Goal: Communication & Community: Answer question/provide support

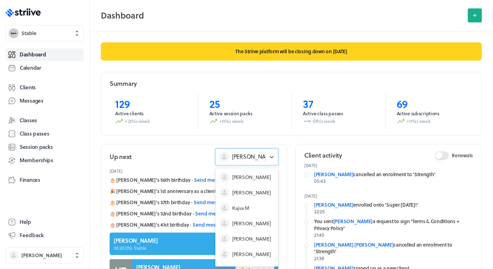
click at [260, 154] on div "[PERSON_NAME]" at bounding box center [240, 156] width 49 height 9
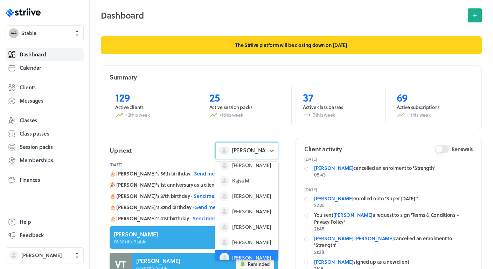
scroll to position [7, 0]
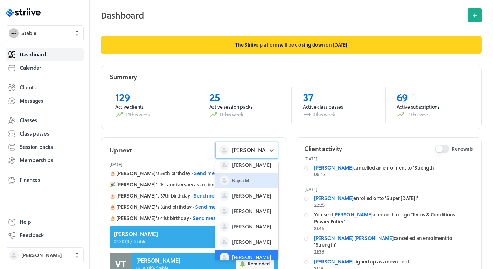
click at [247, 178] on span "Kajsa M" at bounding box center [240, 180] width 17 height 7
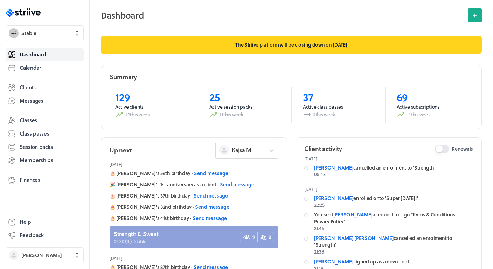
click at [154, 235] on link at bounding box center [194, 237] width 169 height 22
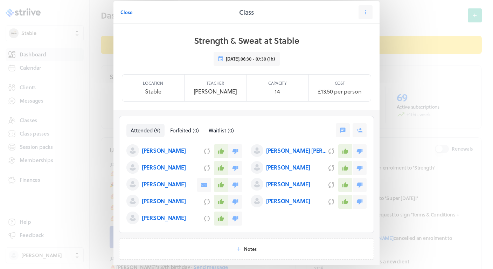
scroll to position [10, 0]
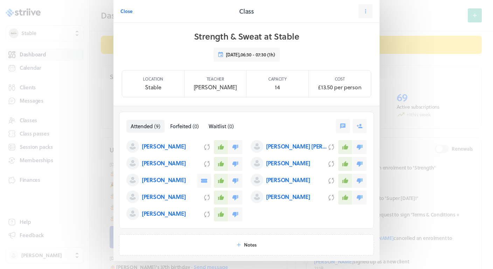
click at [285, 164] on p "[PERSON_NAME]" at bounding box center [288, 163] width 44 height 8
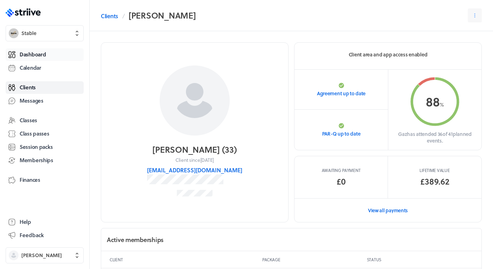
click at [40, 53] on span "Dashboard" at bounding box center [33, 54] width 26 height 7
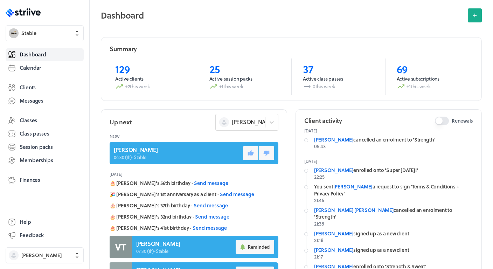
scroll to position [43, 0]
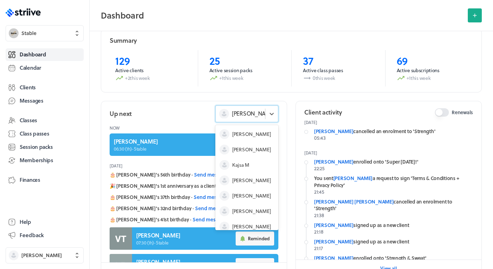
click at [261, 114] on div "[PERSON_NAME]" at bounding box center [240, 113] width 49 height 9
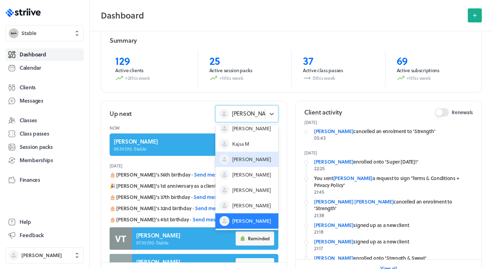
click at [246, 158] on span "[PERSON_NAME]" at bounding box center [251, 159] width 39 height 7
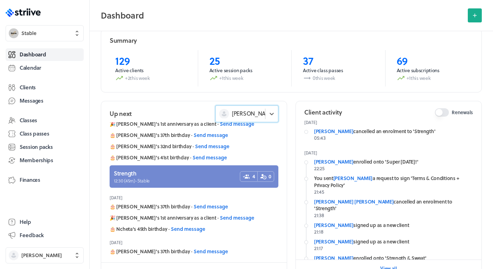
scroll to position [28, 0]
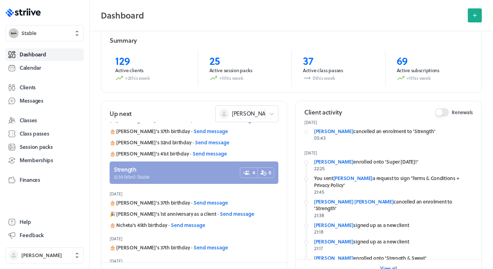
click at [197, 168] on link at bounding box center [194, 173] width 169 height 22
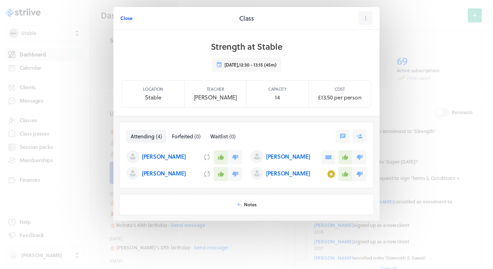
click at [131, 20] on span "Close" at bounding box center [127, 18] width 12 height 6
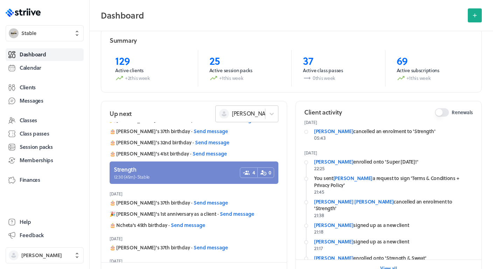
click at [245, 118] on div "[PERSON_NAME]" at bounding box center [242, 114] width 47 height 10
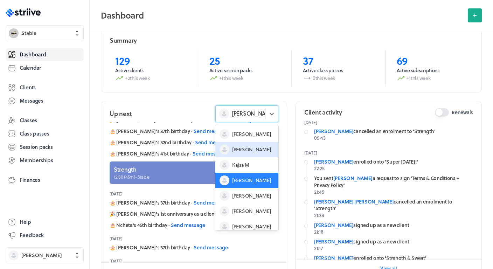
click at [247, 147] on span "[PERSON_NAME]" at bounding box center [251, 149] width 39 height 7
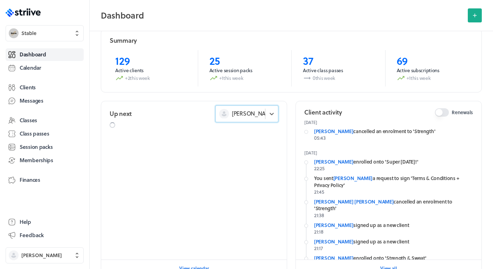
scroll to position [0, 0]
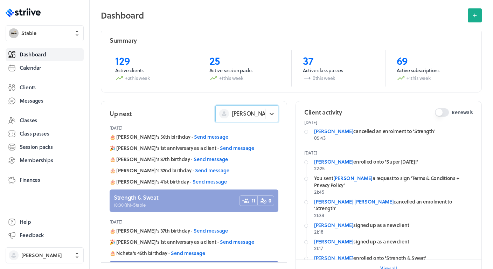
click at [181, 196] on link at bounding box center [194, 201] width 169 height 22
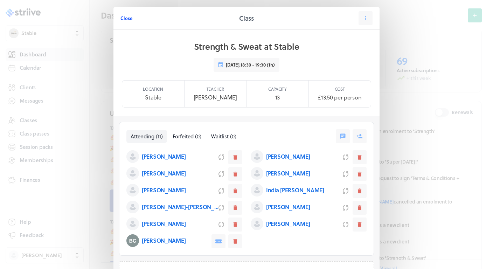
click at [124, 19] on span "Close" at bounding box center [127, 18] width 12 height 6
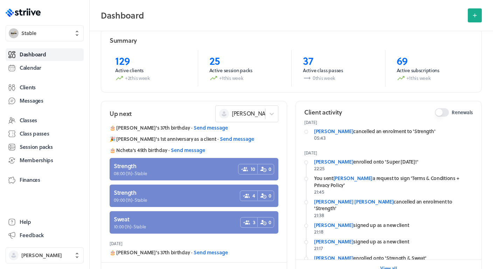
scroll to position [131, 0]
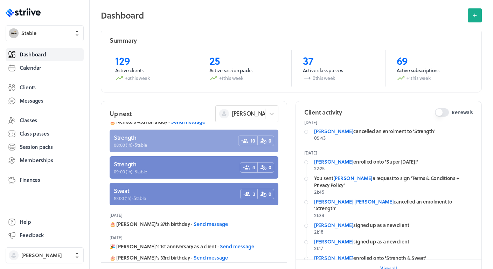
click at [203, 141] on link at bounding box center [194, 141] width 169 height 22
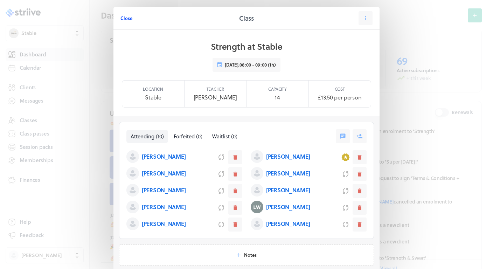
click at [124, 19] on span "Close" at bounding box center [127, 18] width 12 height 6
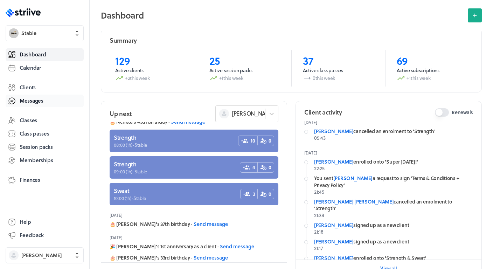
click at [48, 100] on link "Messages" at bounding box center [45, 101] width 78 height 13
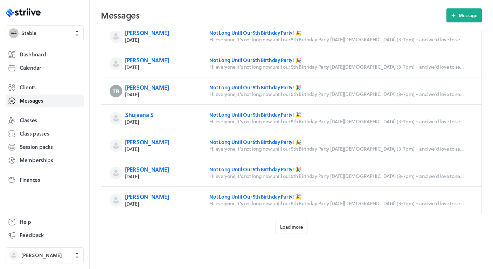
scroll to position [275, 0]
click at [286, 220] on div "All clients Client Details [PERSON_NAME][DATE] Not Long Until Our 5th Birthday …" at bounding box center [292, 12] width 404 height 513
click at [288, 228] on span "Load more" at bounding box center [291, 227] width 23 height 6
click at [285, 229] on span "Load more" at bounding box center [291, 227] width 23 height 6
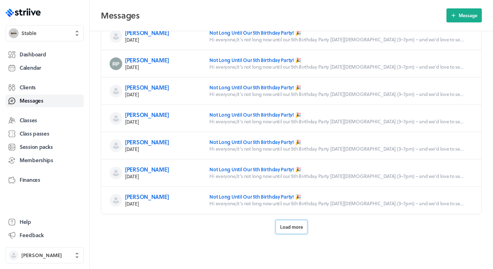
scroll to position [1095, 0]
click at [281, 232] on button "Load more" at bounding box center [292, 227] width 32 height 14
click at [287, 221] on button "Load more" at bounding box center [292, 227] width 32 height 14
click at [287, 228] on span "Load more" at bounding box center [291, 227] width 23 height 6
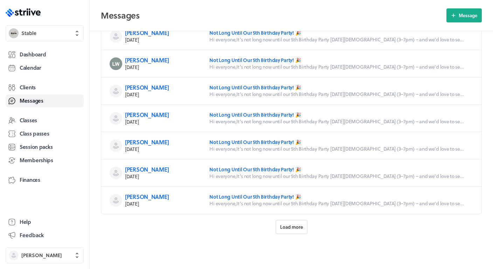
scroll to position [2325, 0]
click at [286, 229] on span "Load more" at bounding box center [291, 227] width 23 height 6
click at [287, 221] on button "Load more" at bounding box center [292, 227] width 32 height 14
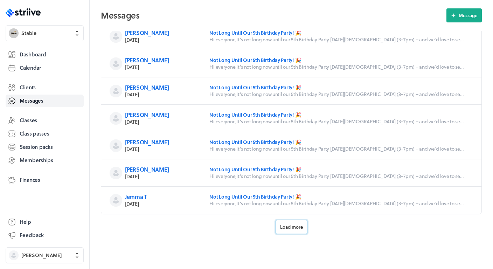
scroll to position [3144, 0]
click at [283, 227] on span "Load more" at bounding box center [291, 227] width 23 height 6
click at [290, 222] on button "Load more" at bounding box center [292, 227] width 32 height 14
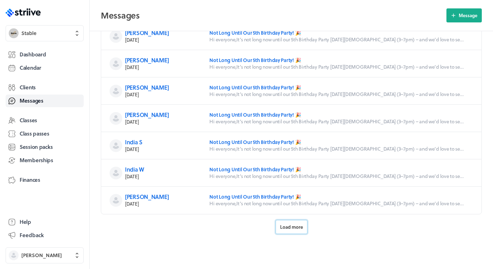
click at [293, 228] on span "Load more" at bounding box center [291, 227] width 23 height 6
click at [284, 228] on span "Load more" at bounding box center [291, 227] width 23 height 6
click at [289, 229] on span "Load more" at bounding box center [291, 227] width 23 height 6
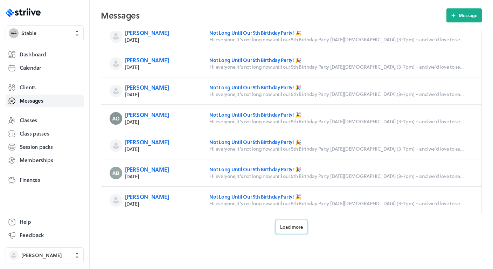
scroll to position [5194, 0]
click at [301, 221] on button "Load more" at bounding box center [292, 227] width 32 height 14
click at [285, 230] on span "Load more" at bounding box center [291, 227] width 23 height 6
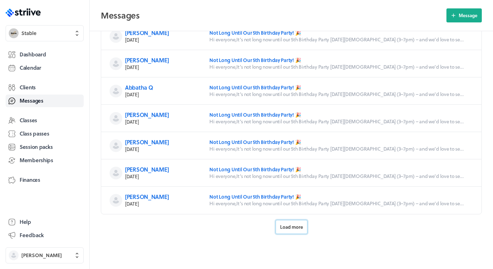
click at [293, 225] on span "Load more" at bounding box center [291, 227] width 23 height 6
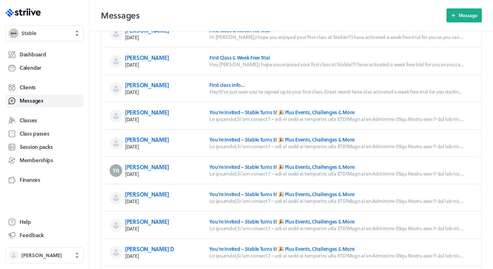
scroll to position [6233, 0]
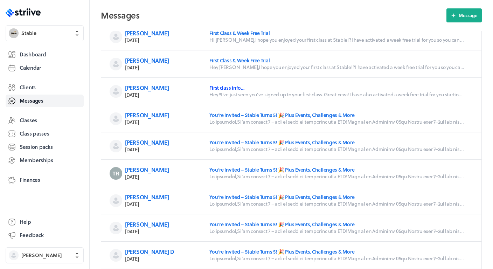
click at [221, 86] on link "First class info…" at bounding box center [227, 87] width 35 height 7
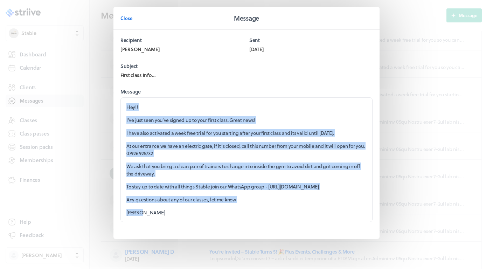
drag, startPoint x: 146, startPoint y: 223, endPoint x: 112, endPoint y: 104, distance: 123.6
click at [112, 104] on section "Close Message Recipient [PERSON_NAME] Sent [DATE] Subject First class info… Mes…" at bounding box center [247, 137] width 280 height 274
copy div "Hey!! I’ve just seen you’ve signed up to your first class. Great news! I have a…"
click at [129, 18] on span "Close" at bounding box center [127, 18] width 12 height 6
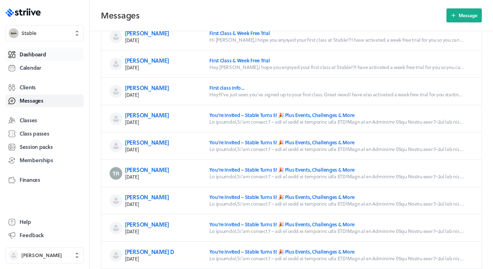
click at [33, 56] on span "Dashboard" at bounding box center [33, 54] width 26 height 7
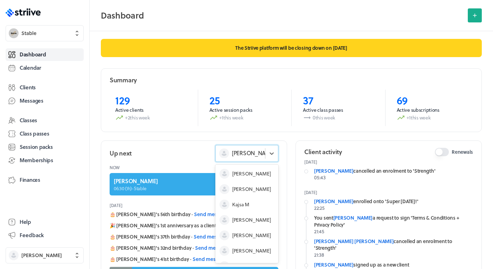
click at [265, 156] on div "[PERSON_NAME]" at bounding box center [246, 153] width 63 height 17
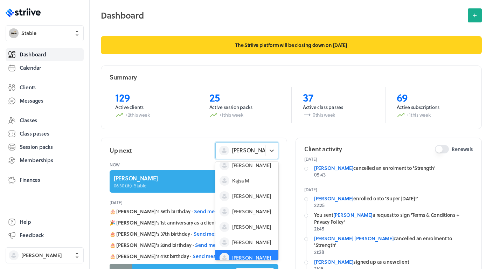
scroll to position [7, 0]
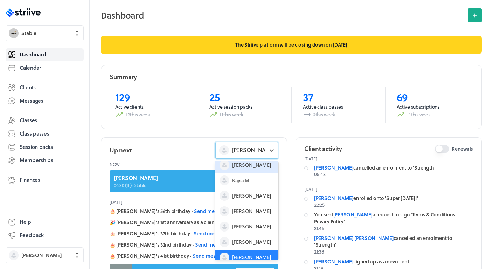
click at [244, 171] on div "[PERSON_NAME]" at bounding box center [246, 164] width 63 height 15
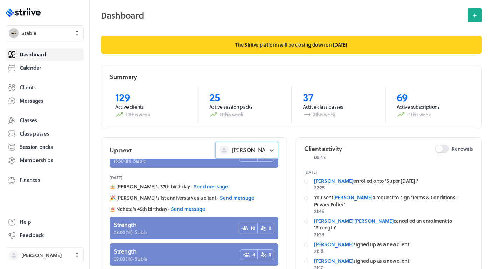
scroll to position [101, 0]
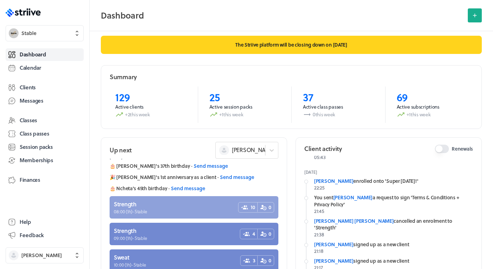
click at [194, 209] on link at bounding box center [194, 207] width 169 height 22
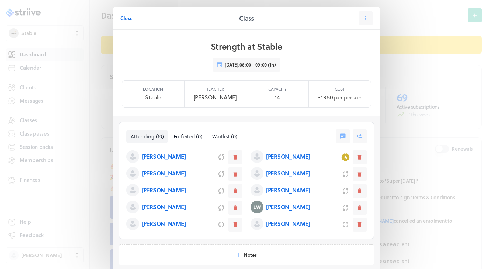
click at [294, 159] on p "[PERSON_NAME]" at bounding box center [288, 156] width 44 height 8
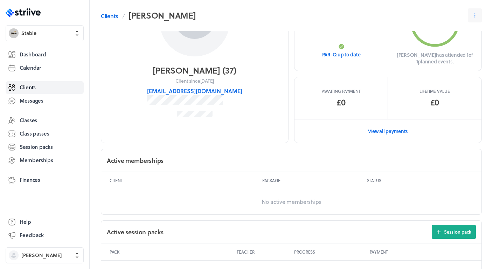
scroll to position [69, 0]
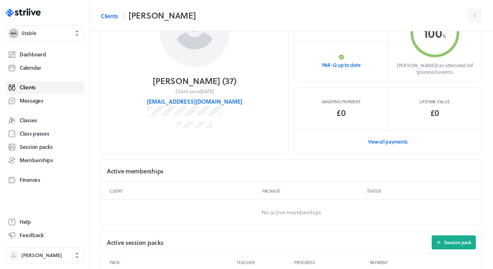
click at [219, 100] on button "[EMAIL_ADDRESS][DOMAIN_NAME]" at bounding box center [194, 101] width 95 height 8
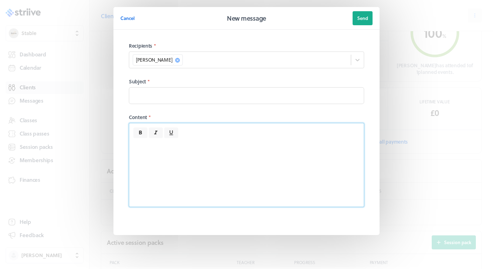
click at [183, 148] on p at bounding box center [247, 145] width 226 height 7
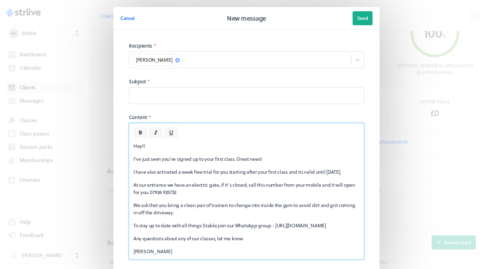
click at [334, 172] on p "I have also activated a week free trial for you starting after your first class…" at bounding box center [247, 171] width 226 height 7
drag, startPoint x: 355, startPoint y: 170, endPoint x: 328, endPoint y: 170, distance: 27.0
click at [328, 170] on p "I have also activated a week free trial for you starting after your first class…" at bounding box center [247, 171] width 226 height 7
